Goal: Communication & Community: Answer question/provide support

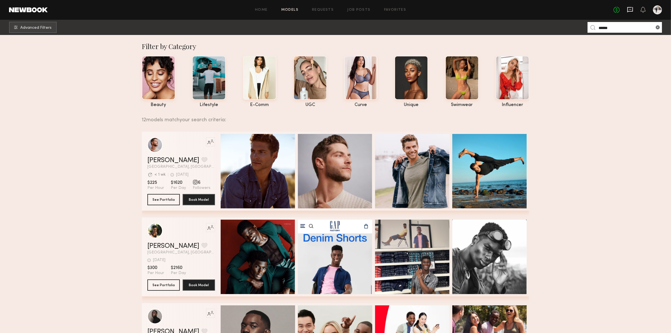
click at [632, 12] on icon at bounding box center [630, 9] width 6 height 6
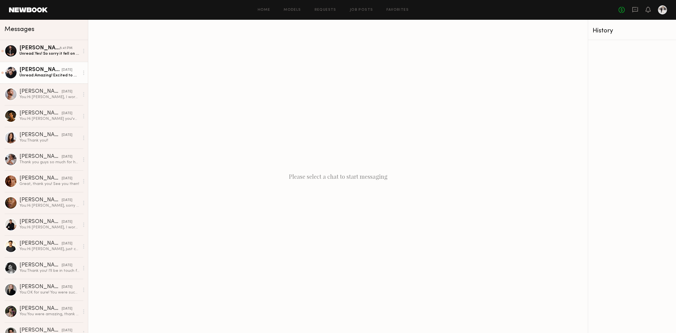
click at [23, 76] on div "Unread: Amazing! Excited to work with you all Again" at bounding box center [49, 75] width 60 height 5
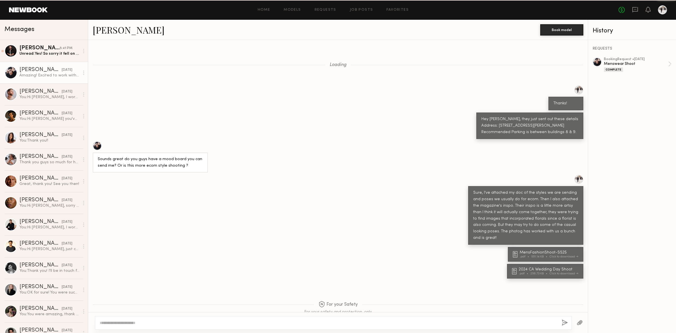
scroll to position [191, 0]
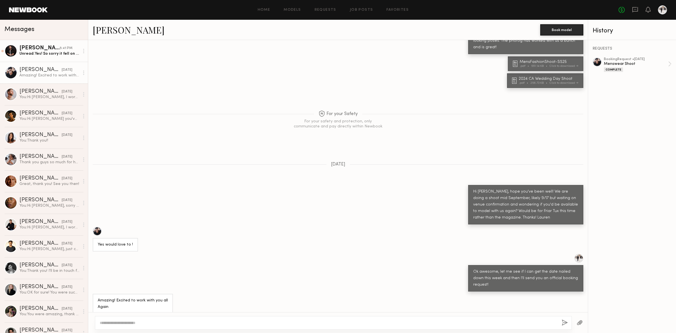
click at [27, 56] on div "Unread: Yes! So sorry it fell on the back-burner! You’ve got it! 👍🏼" at bounding box center [49, 53] width 60 height 5
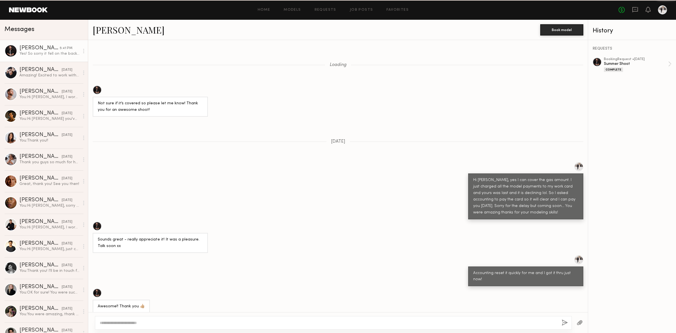
scroll to position [397, 0]
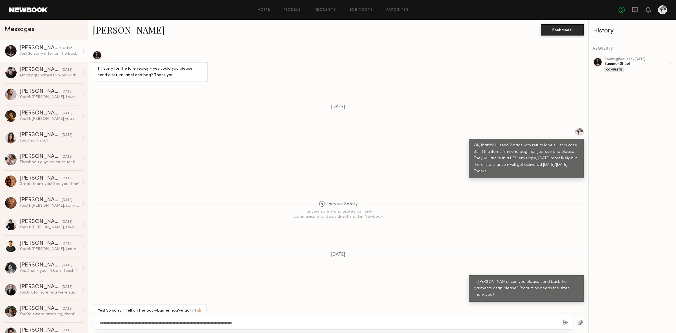
type textarea "**********"
click at [564, 323] on button "button" at bounding box center [566, 322] width 6 height 7
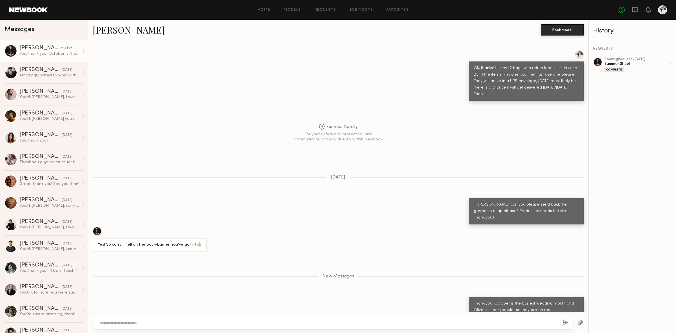
click at [563, 319] on button "button" at bounding box center [566, 322] width 6 height 7
click at [477, 321] on textarea at bounding box center [329, 323] width 458 height 6
type textarea "**********"
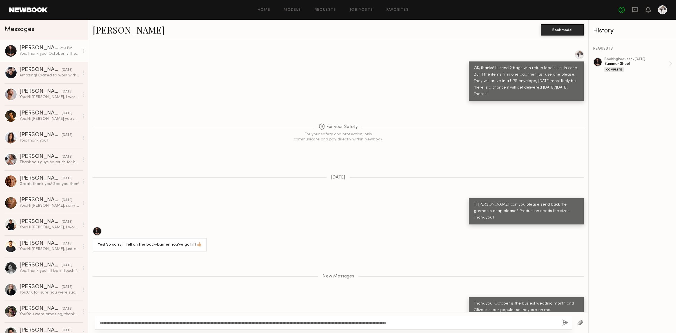
click at [563, 324] on button "button" at bounding box center [566, 322] width 6 height 7
